Goal: Check status: Check status

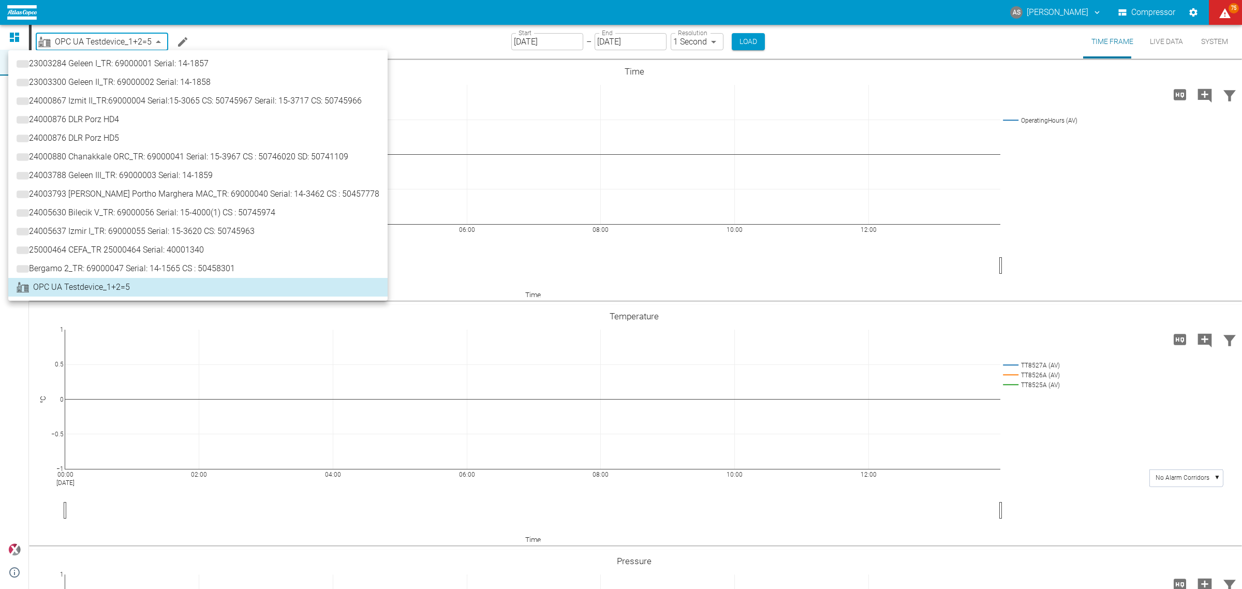
click at [115, 45] on body "AS [PERSON_NAME] Compressor 75 Dashboard Machines Analyses Reports Comments Mem…" at bounding box center [621, 294] width 1242 height 589
click at [116, 155] on span "24000880 Chanakkale ORC_TR: 69000041 Serial: 15-3967 CS : 50746020 SD: 50741109" at bounding box center [192, 157] width 319 height 12
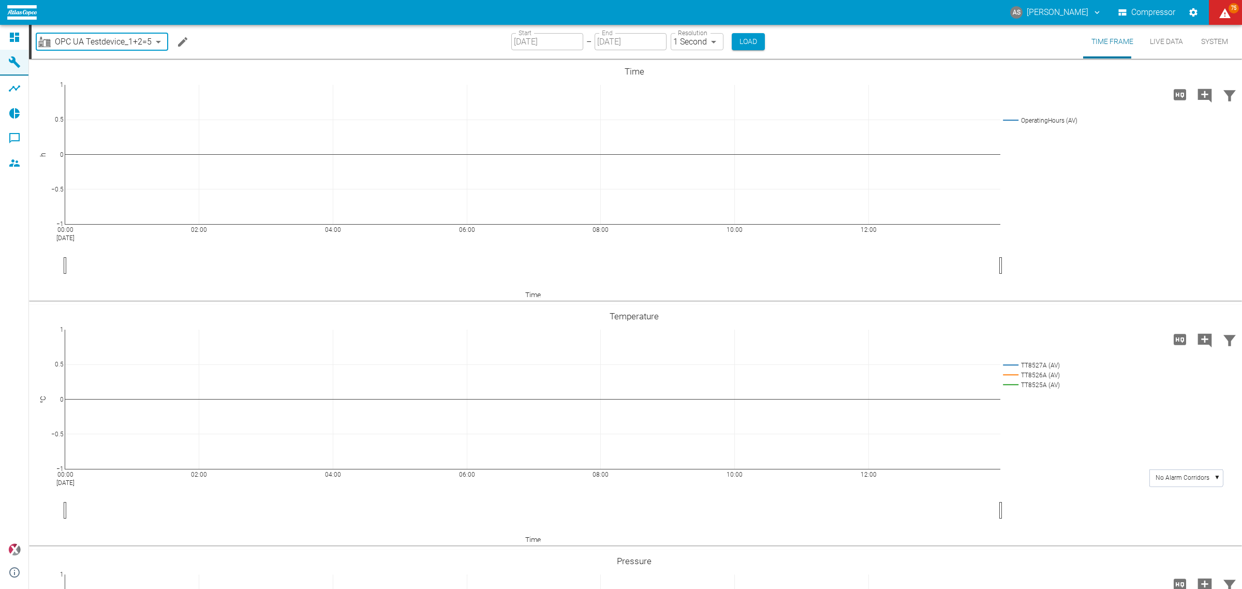
type input "0e4d3a30-f7ce-4132-a474-0e0a736dedb2"
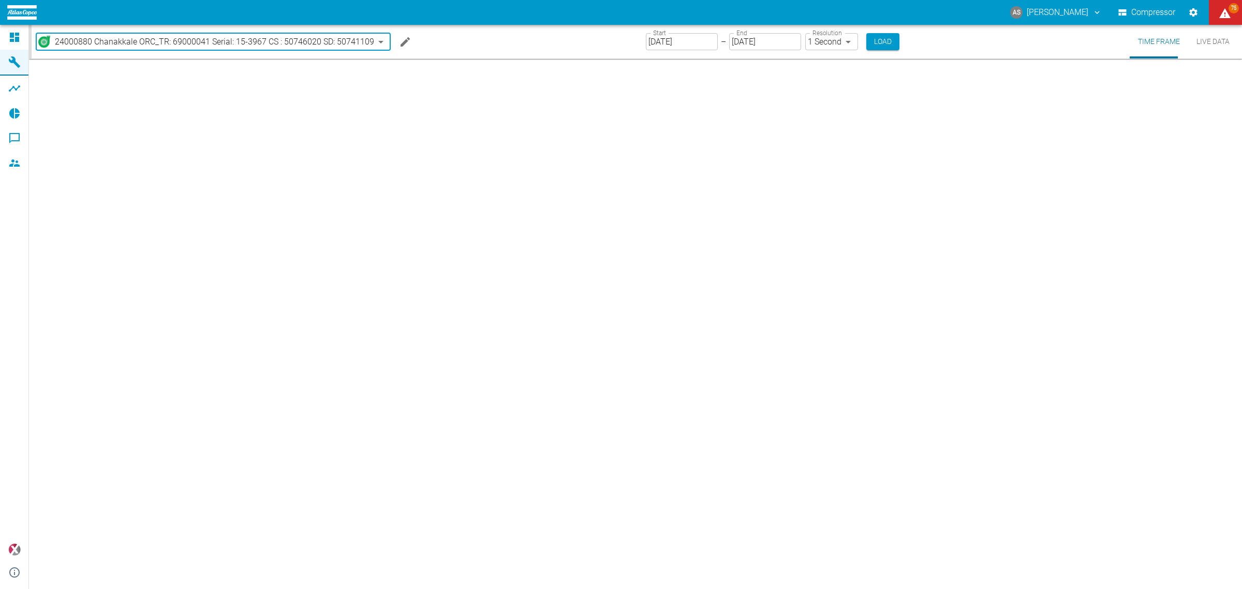
type input "[DATE]"
type input "2min"
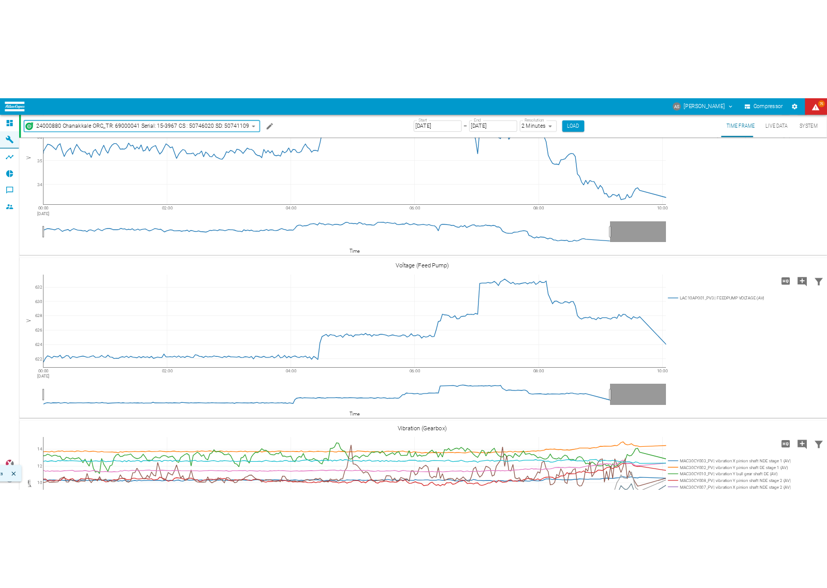
scroll to position [518, 0]
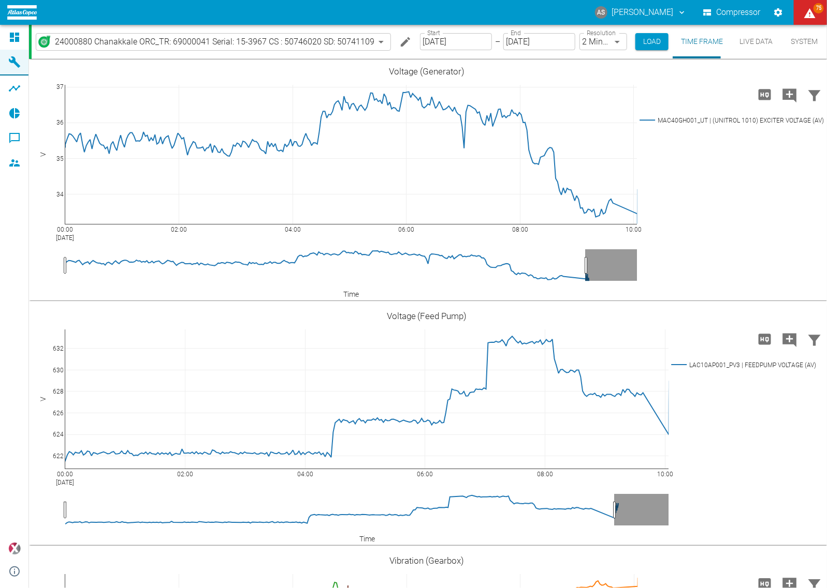
scroll to position [518, 0]
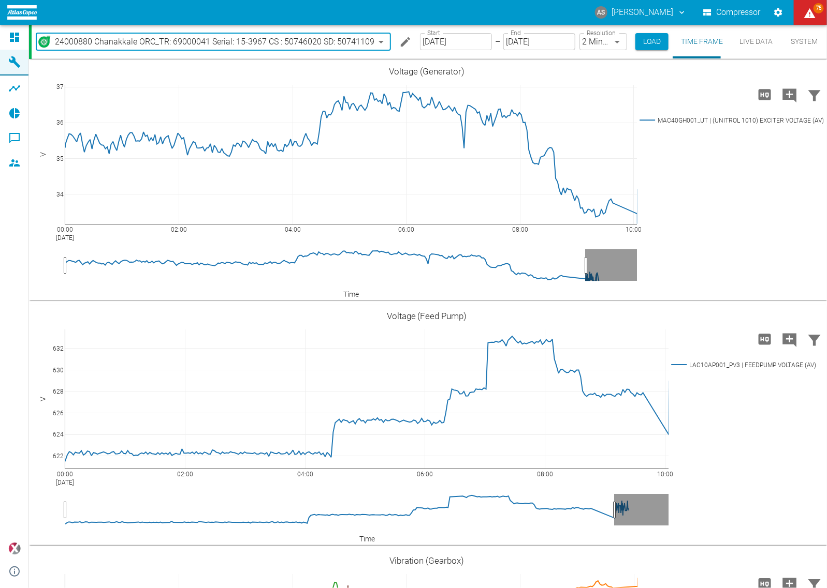
scroll to position [518, 0]
